Goal: Communication & Community: Connect with others

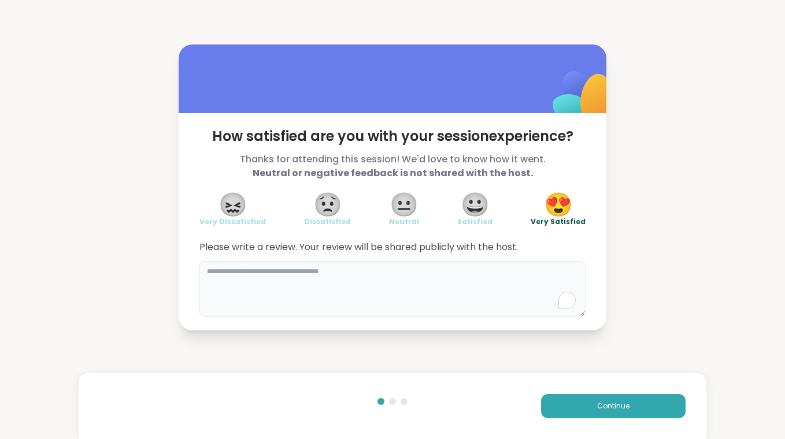
click at [447, 278] on textarea at bounding box center [392, 288] width 386 height 55
type textarea "*"
click at [669, 404] on button "Continue" at bounding box center [613, 406] width 144 height 24
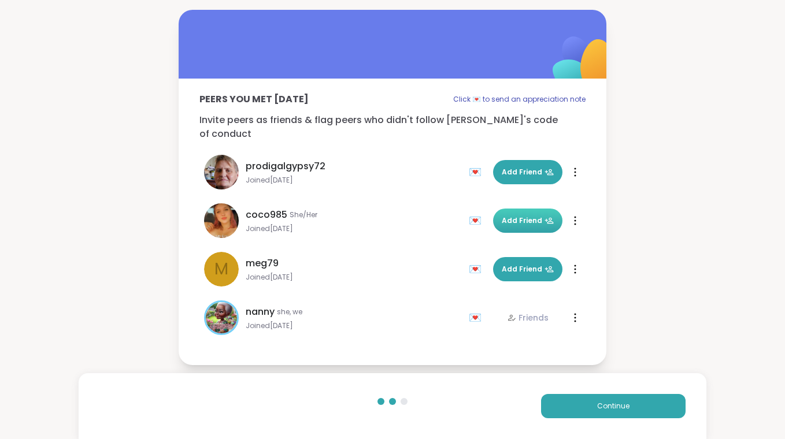
click at [522, 216] on span "Add Friend" at bounding box center [528, 221] width 52 height 10
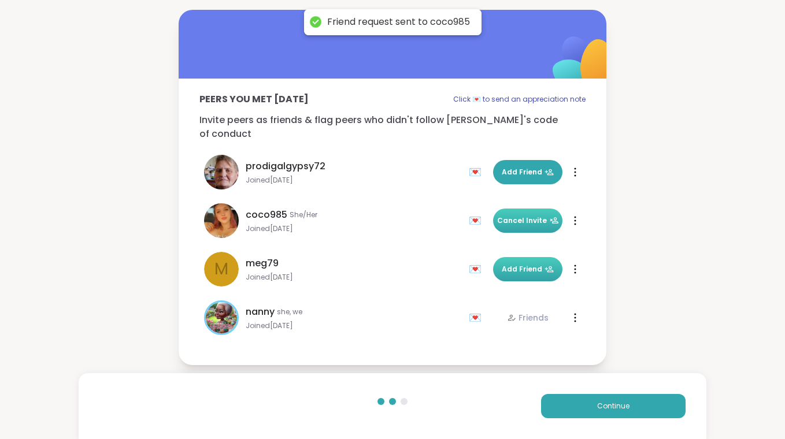
click at [519, 264] on span "Add Friend" at bounding box center [528, 269] width 52 height 10
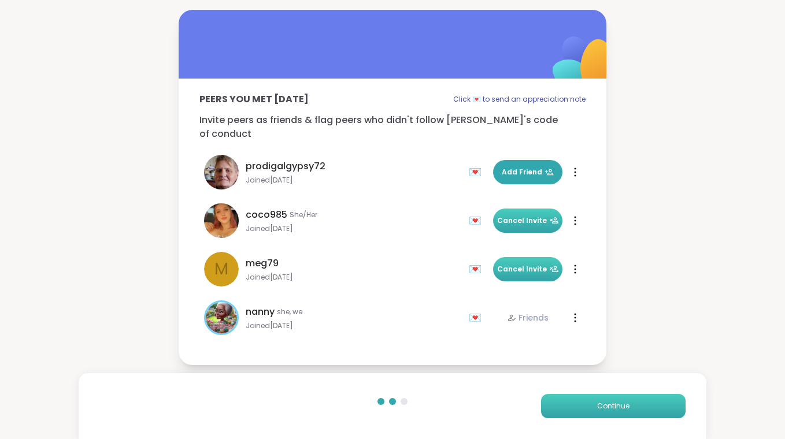
click at [592, 404] on button "Continue" at bounding box center [613, 406] width 144 height 24
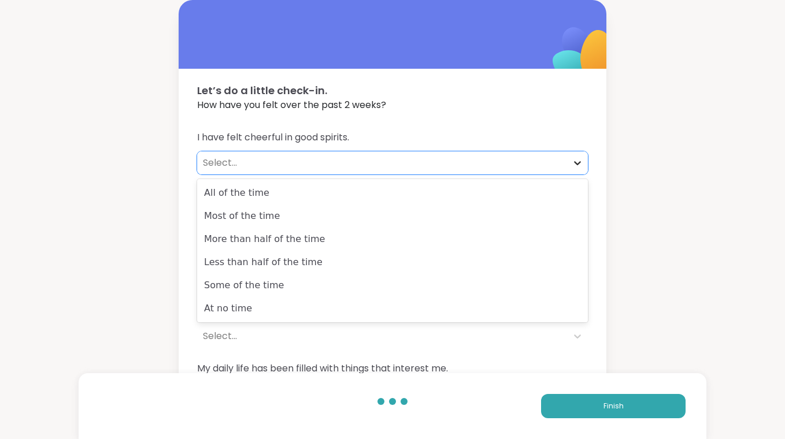
click at [583, 160] on div at bounding box center [577, 163] width 21 height 21
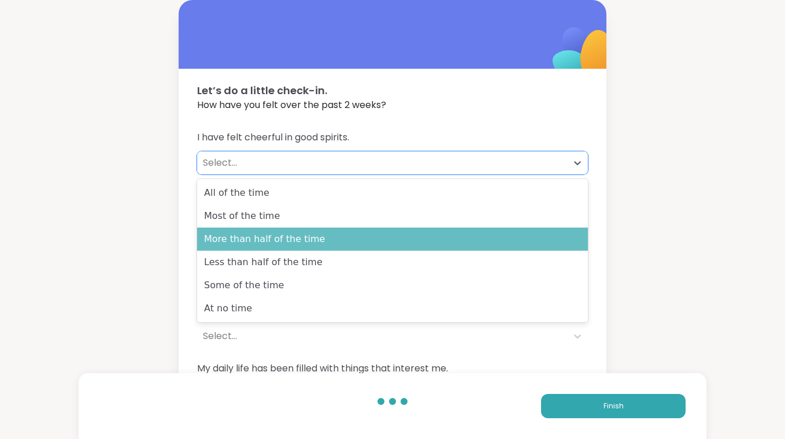
click at [526, 241] on div "More than half of the time" at bounding box center [392, 239] width 391 height 23
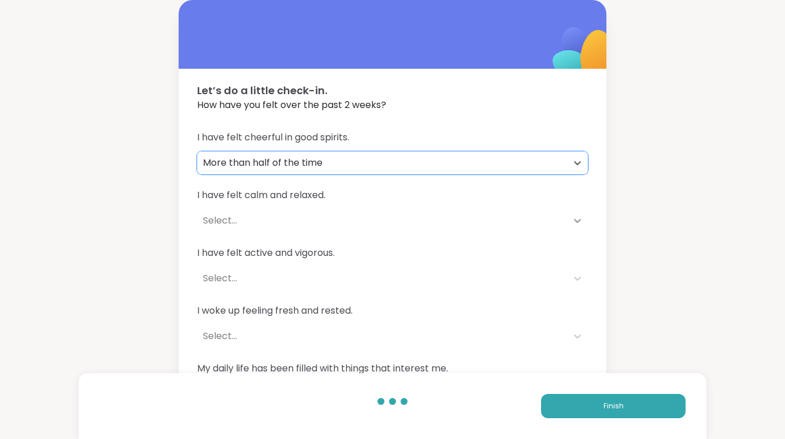
click at [570, 217] on div at bounding box center [577, 220] width 21 height 21
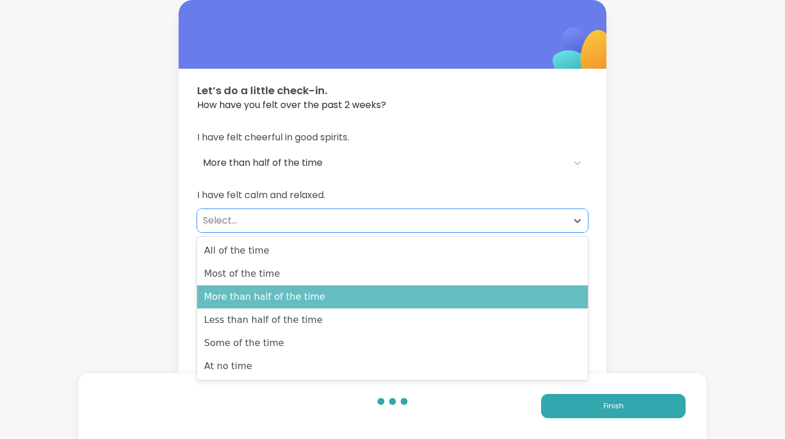
click at [540, 293] on div "More than half of the time" at bounding box center [392, 296] width 391 height 23
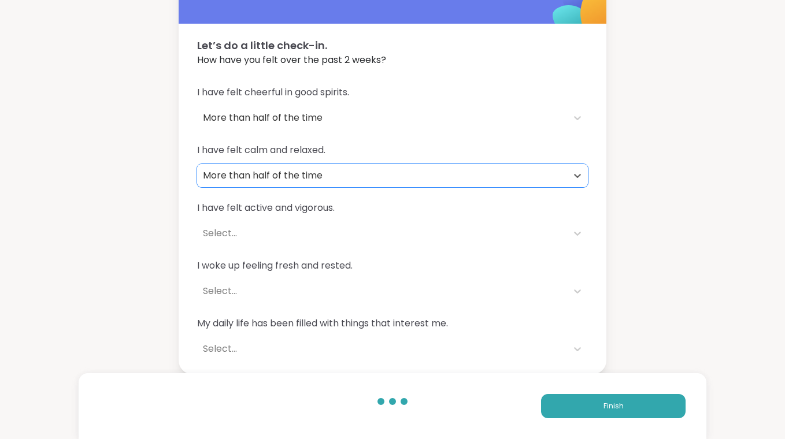
scroll to position [45, 0]
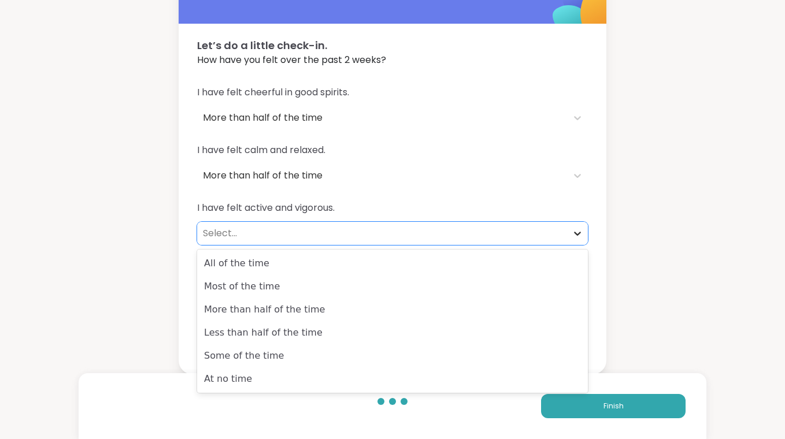
click at [574, 234] on icon at bounding box center [577, 234] width 12 height 12
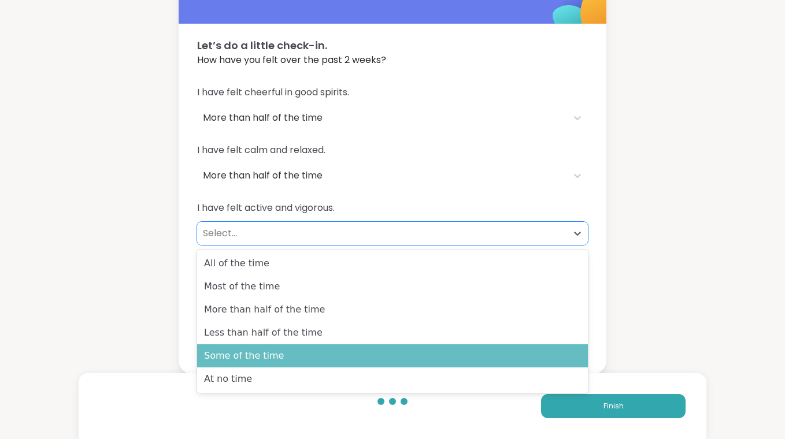
click at [536, 354] on div "Some of the time" at bounding box center [392, 355] width 391 height 23
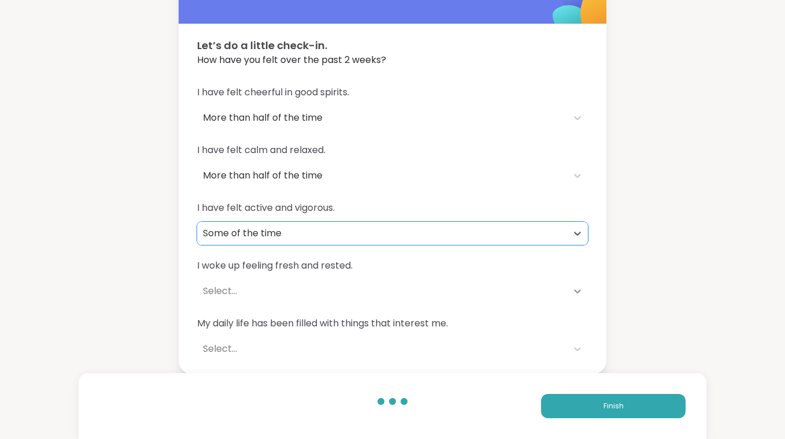
click at [574, 292] on icon at bounding box center [577, 291] width 12 height 12
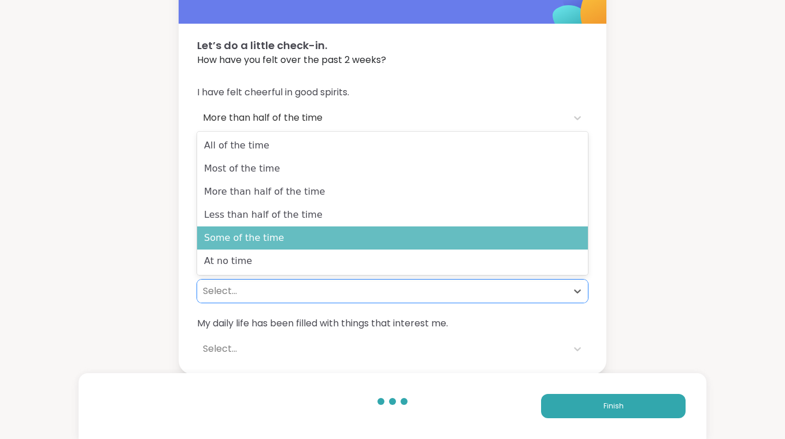
click at [554, 239] on div "Some of the time" at bounding box center [392, 237] width 391 height 23
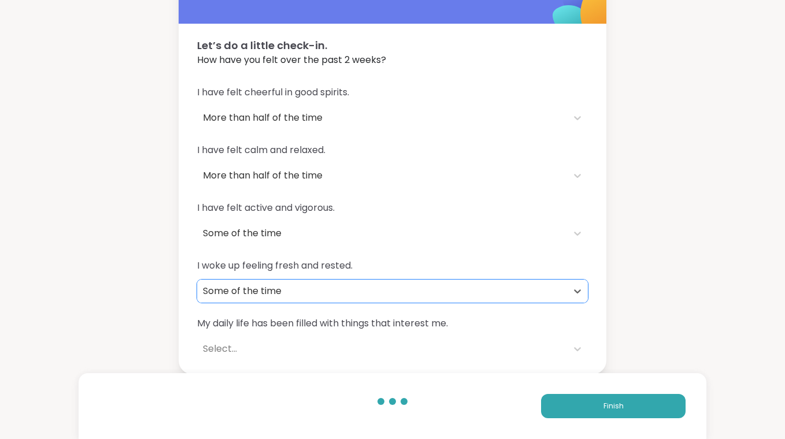
click at [473, 325] on span "My daily life has been filled with things that interest me." at bounding box center [392, 324] width 391 height 14
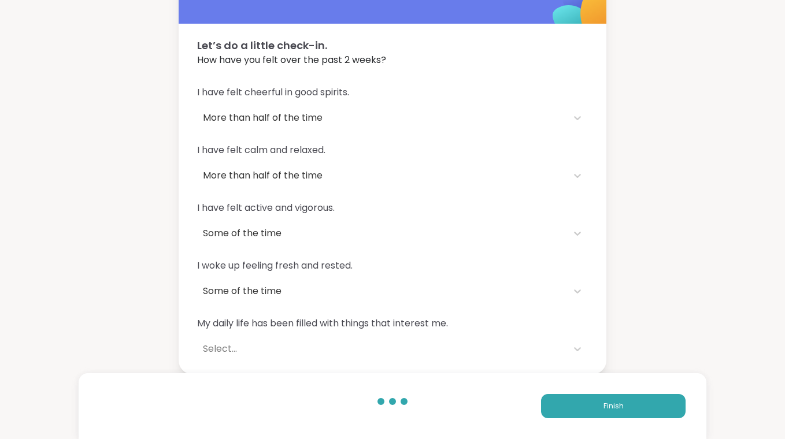
click at [459, 328] on span "My daily life has been filled with things that interest me." at bounding box center [392, 324] width 391 height 14
click at [568, 350] on div at bounding box center [577, 349] width 21 height 21
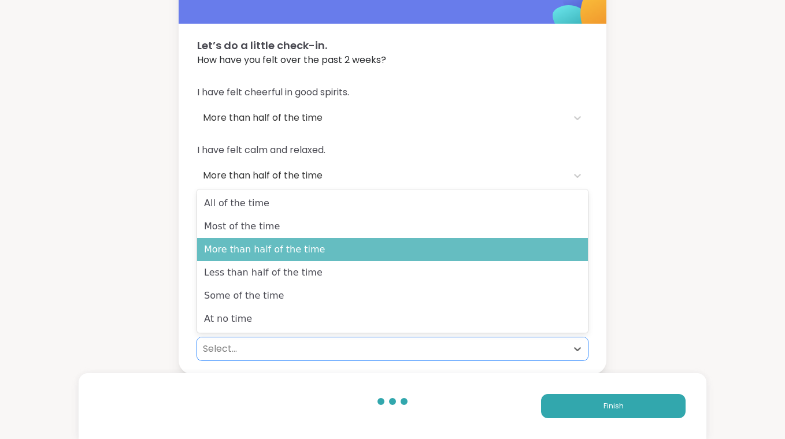
click at [551, 257] on div "More than half of the time" at bounding box center [392, 249] width 391 height 23
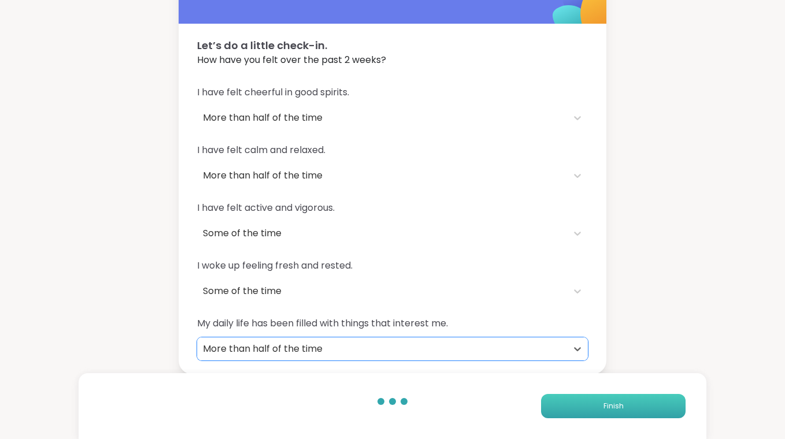
click at [611, 413] on button "Finish" at bounding box center [613, 406] width 144 height 24
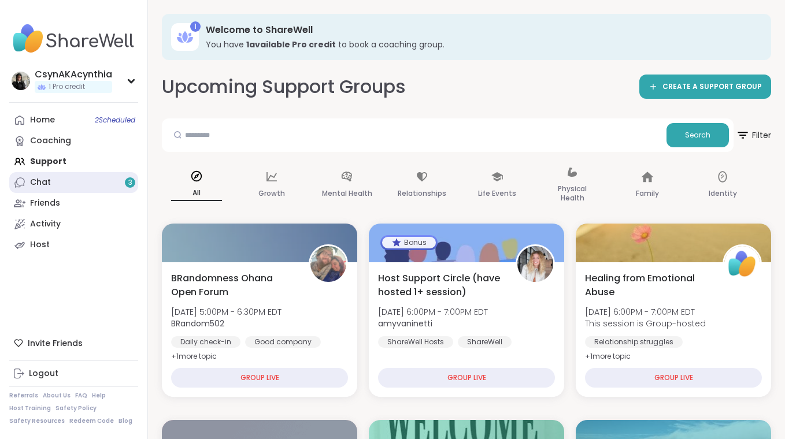
click at [58, 181] on link "Chat 3" at bounding box center [73, 182] width 129 height 21
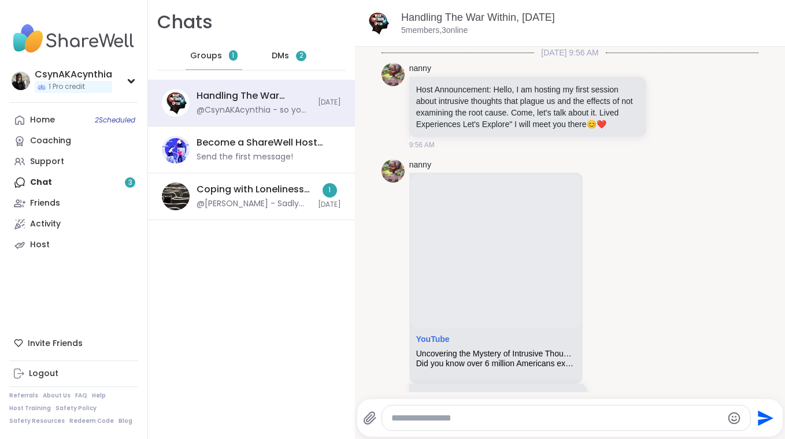
scroll to position [1223, 0]
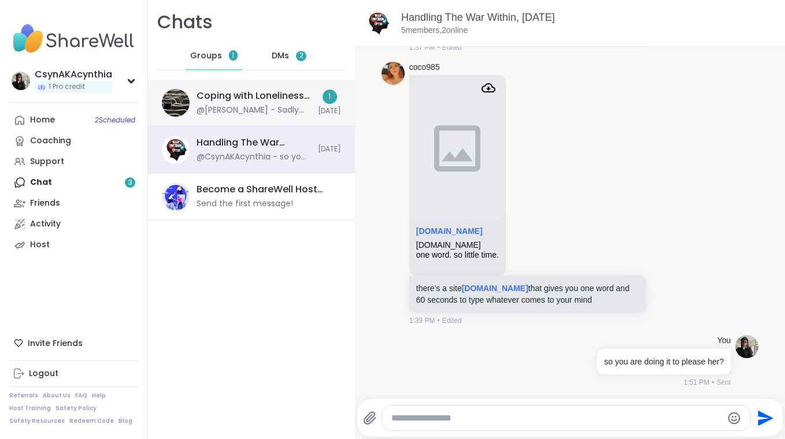
click at [224, 105] on div "@[PERSON_NAME] - Sadly won't be able to make it tonight. Feeling sick." at bounding box center [253, 111] width 114 height 12
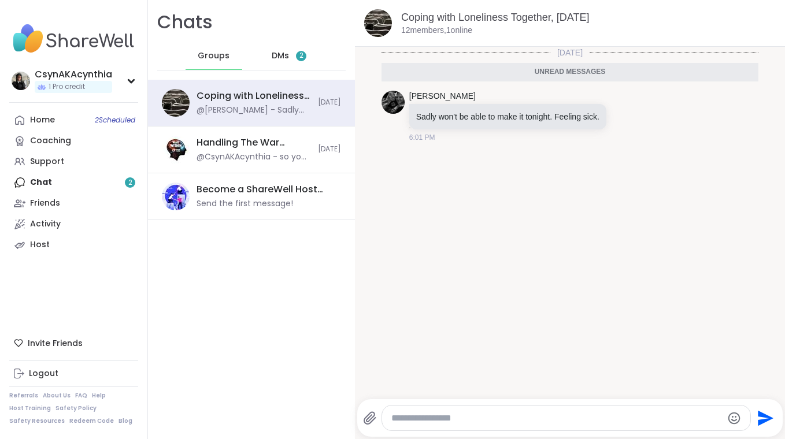
click at [281, 61] on span "DMs" at bounding box center [280, 56] width 17 height 12
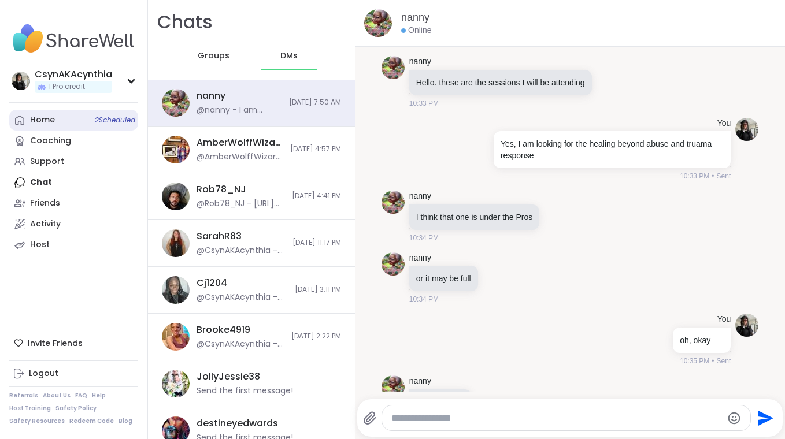
click at [47, 117] on div "Home 2 Scheduled" at bounding box center [42, 120] width 25 height 12
